Goal: Task Accomplishment & Management: Manage account settings

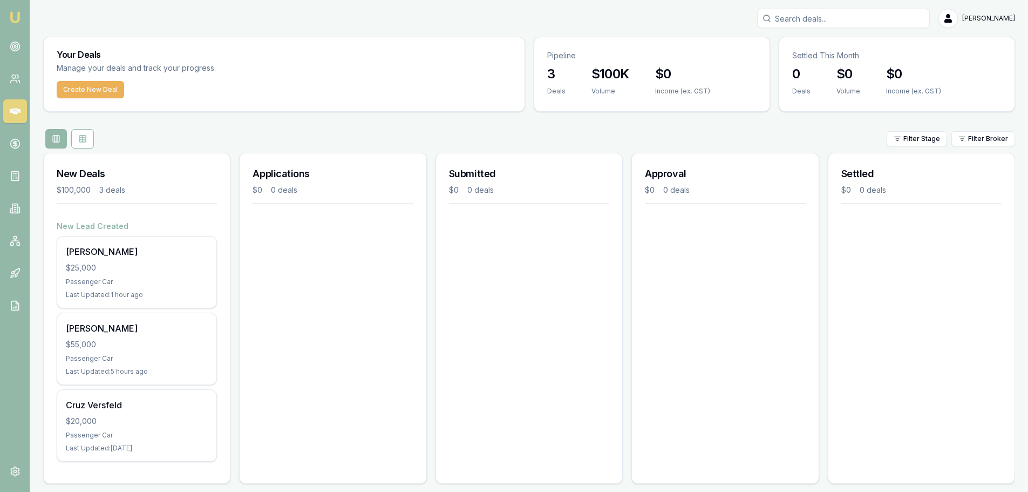
scroll to position [9, 0]
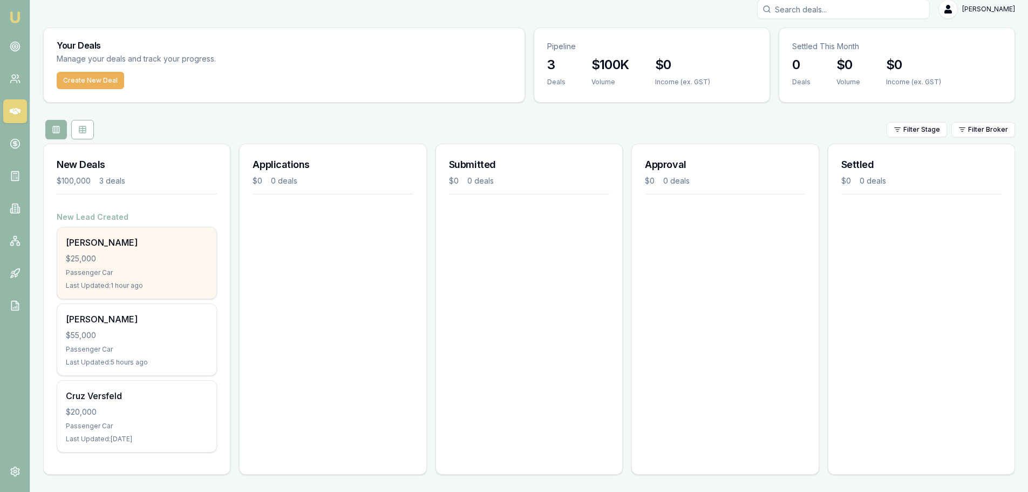
drag, startPoint x: 0, startPoint y: 0, endPoint x: 133, endPoint y: 261, distance: 292.7
click at [133, 261] on div "$25,000" at bounding box center [137, 258] width 142 height 11
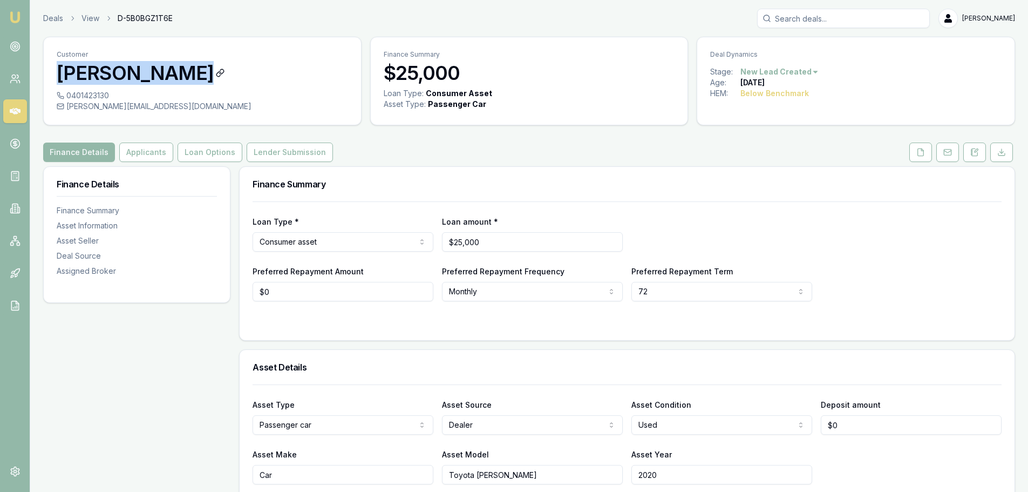
drag, startPoint x: 206, startPoint y: 77, endPoint x: 59, endPoint y: 70, distance: 146.4
click at [60, 69] on h3 "[PERSON_NAME]" at bounding box center [202, 73] width 291 height 22
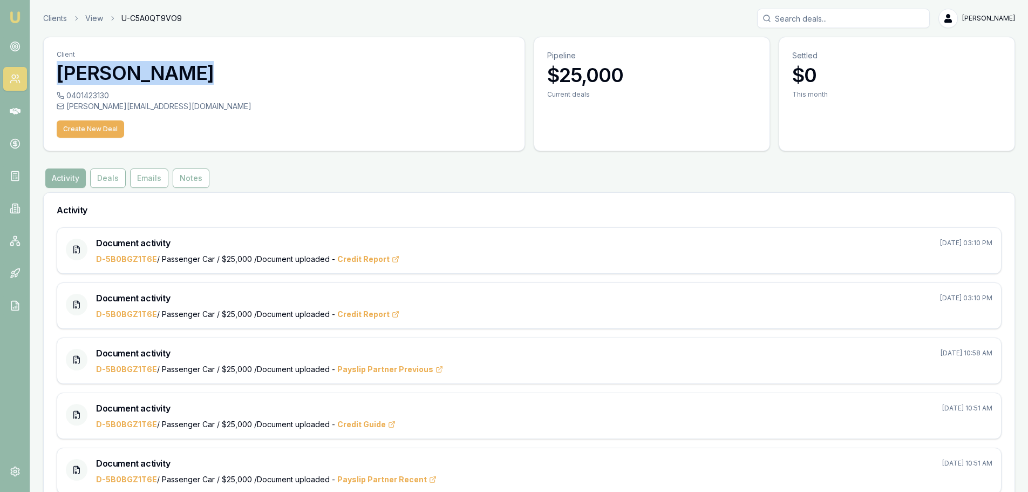
drag, startPoint x: 192, startPoint y: 72, endPoint x: 54, endPoint y: 76, distance: 137.6
click at [52, 76] on div "Client Henry Pennell" at bounding box center [284, 63] width 481 height 53
copy h3 "[PERSON_NAME]"
click at [110, 176] on button "Deals" at bounding box center [108, 177] width 36 height 19
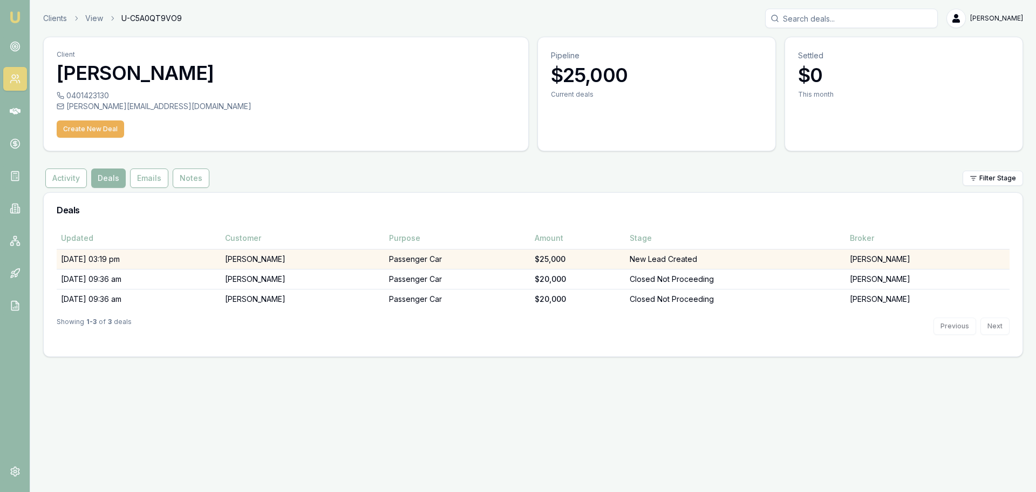
click at [522, 256] on td "Passenger Car" at bounding box center [458, 259] width 146 height 20
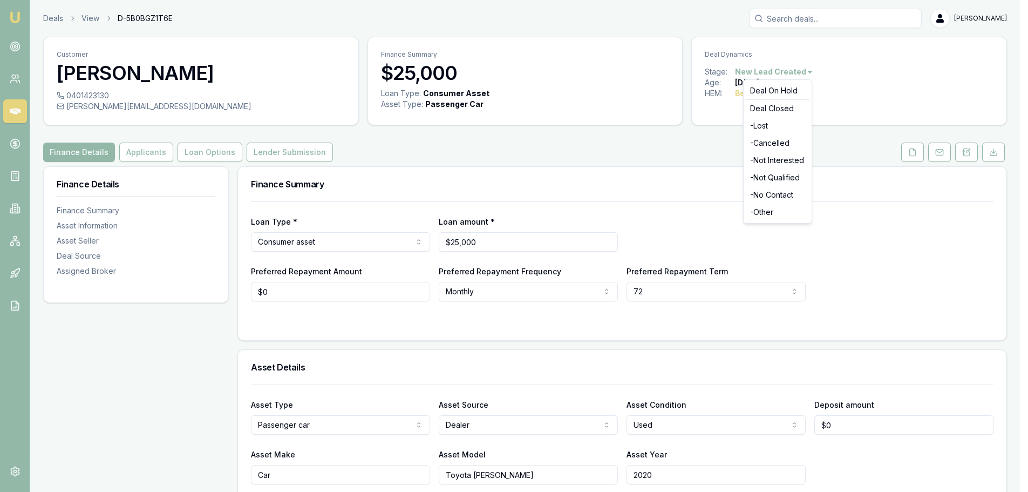
click at [804, 69] on html "Emu Broker Deals View D-5B0BGZ1T6E Jack Armstrong Toggle Menu Customer Henry Pe…" at bounding box center [514, 246] width 1028 height 492
click at [664, 112] on html "Emu Broker Deals View D-5B0BGZ1T6E Jack Armstrong Toggle Menu Customer Henry Pe…" at bounding box center [518, 246] width 1036 height 492
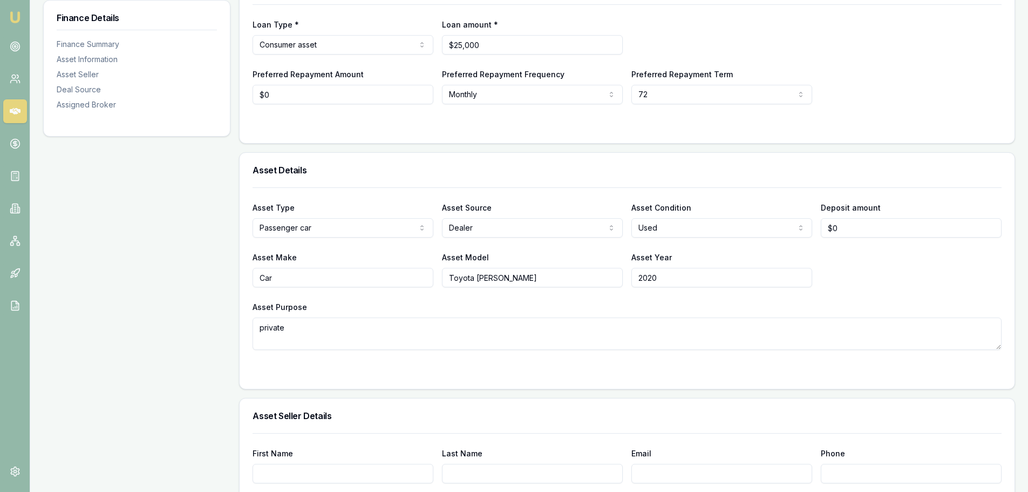
scroll to position [36, 0]
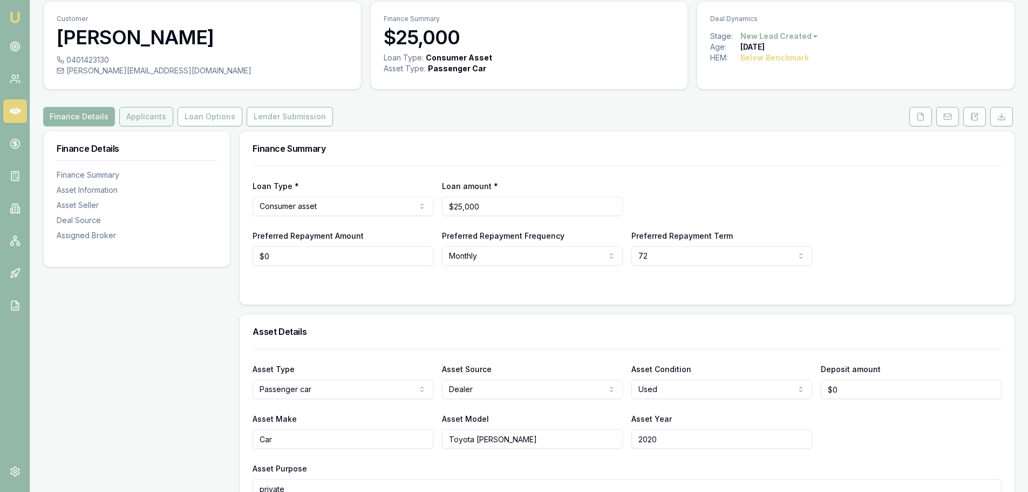
click at [158, 114] on button "Applicants" at bounding box center [146, 116] width 54 height 19
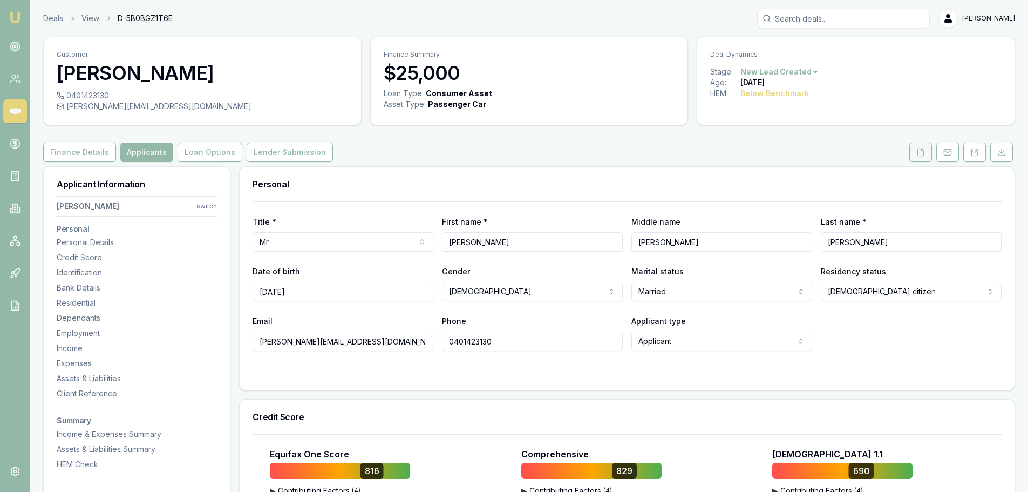
click at [920, 152] on icon at bounding box center [920, 152] width 9 height 9
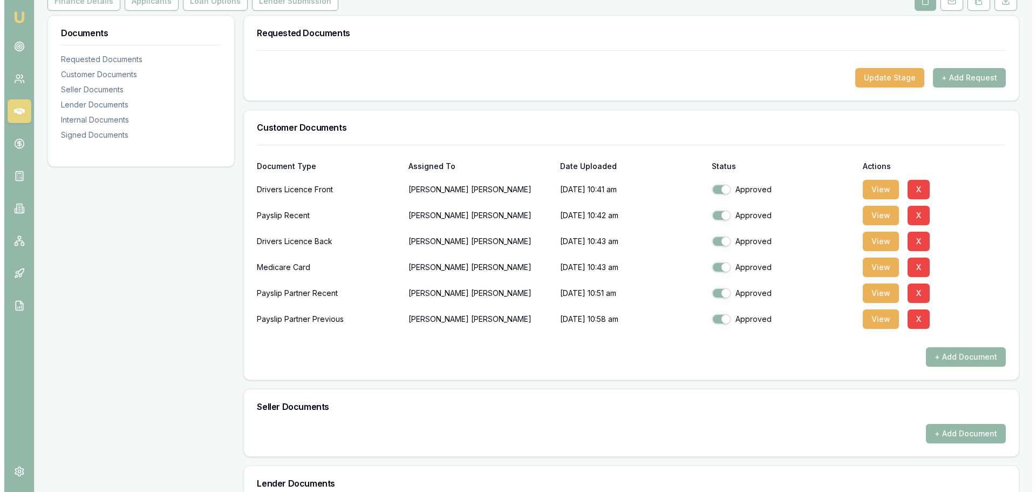
scroll to position [162, 0]
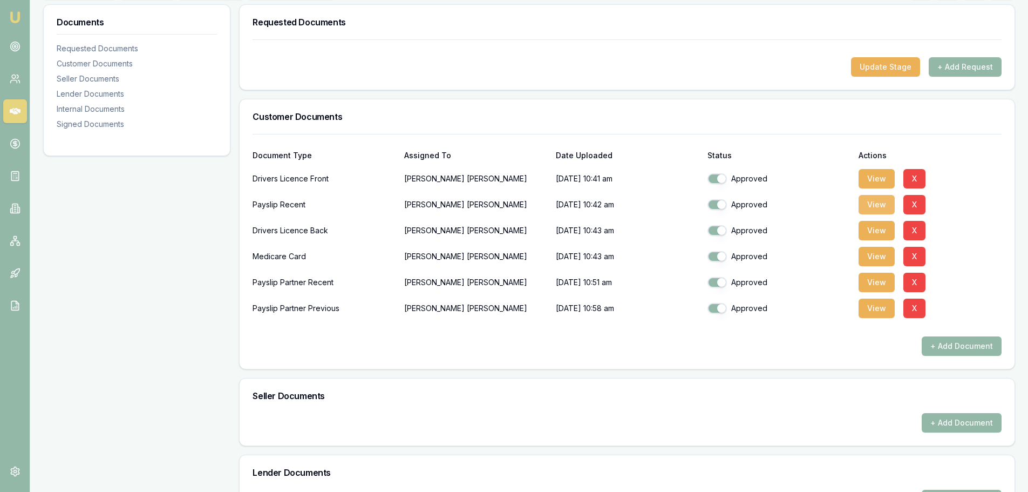
click at [868, 200] on button "View" at bounding box center [876, 204] width 36 height 19
